Goal: Task Accomplishment & Management: Manage account settings

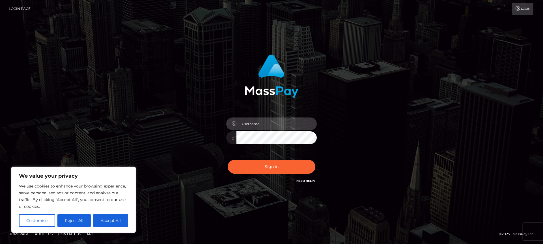
click at [253, 126] on input "text" at bounding box center [276, 124] width 80 height 13
type input "[EMAIL_ADDRESS][DOMAIN_NAME]"
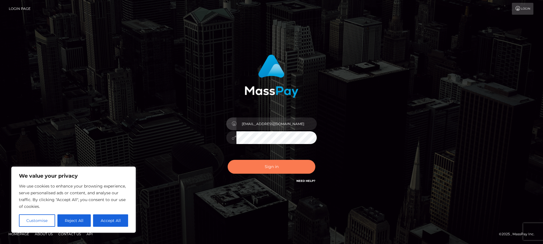
click at [281, 172] on button "Sign in" at bounding box center [272, 167] width 88 height 14
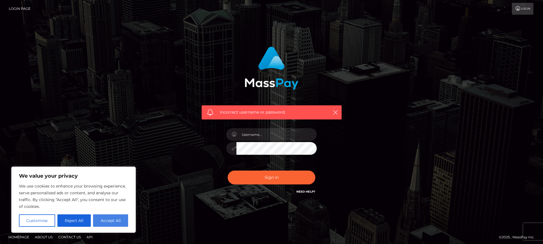
click at [115, 222] on button "Accept All" at bounding box center [110, 221] width 35 height 12
checkbox input "true"
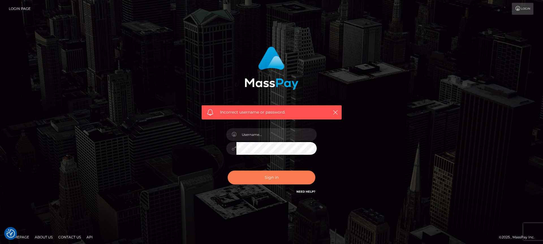
click at [272, 174] on button "Sign in" at bounding box center [272, 178] width 88 height 14
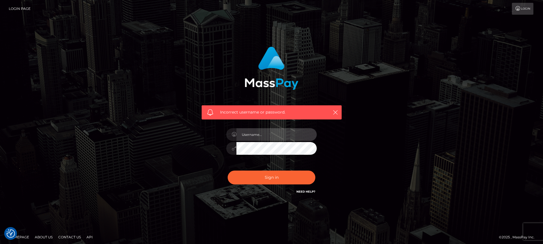
click at [261, 134] on input "text" at bounding box center [276, 134] width 80 height 13
type input "[EMAIL_ADDRESS][DOMAIN_NAME]"
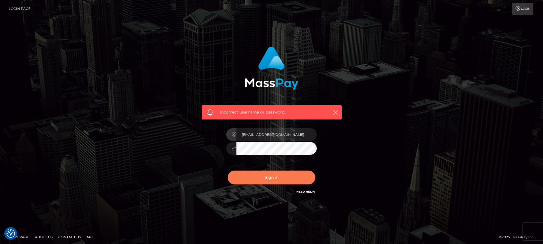
click at [281, 180] on button "Sign in" at bounding box center [272, 178] width 88 height 14
click at [336, 111] on icon "button" at bounding box center [335, 113] width 6 height 6
